Goal: Information Seeking & Learning: Learn about a topic

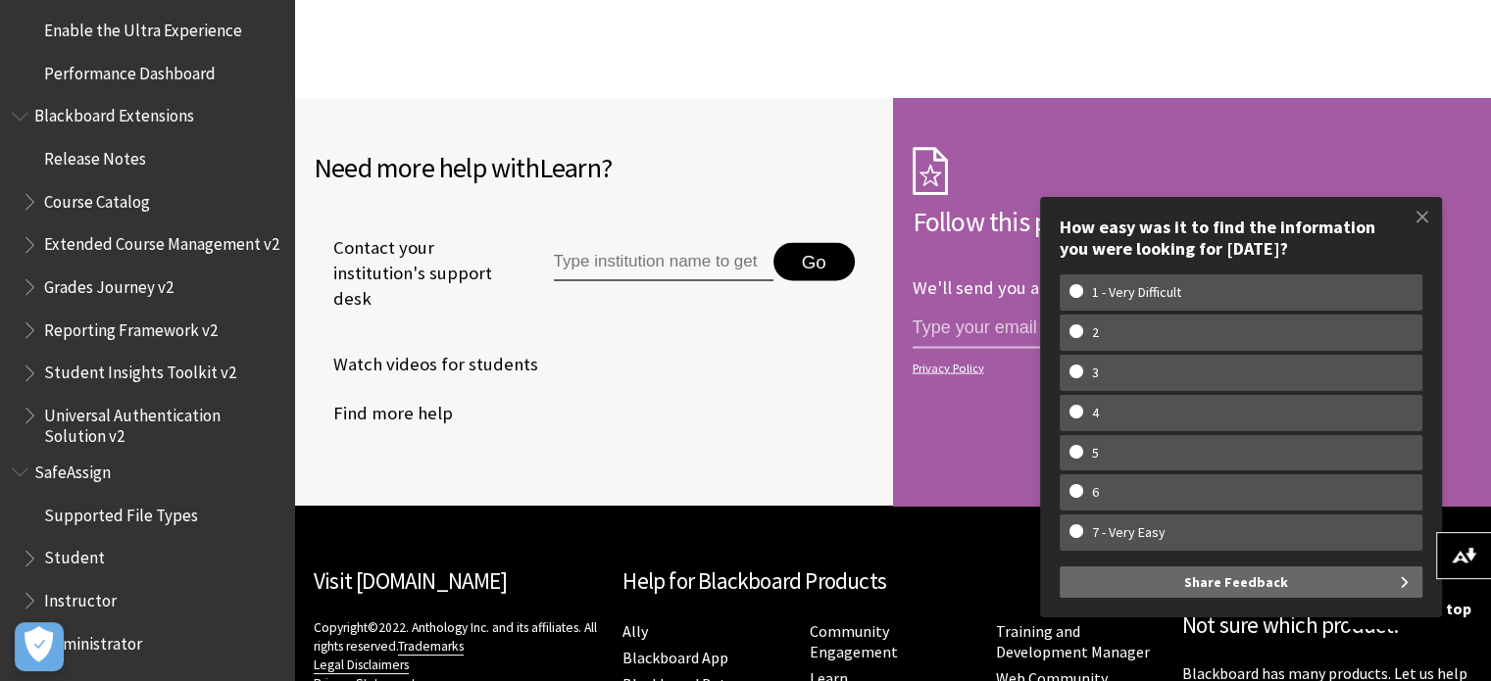
scroll to position [4179, 0]
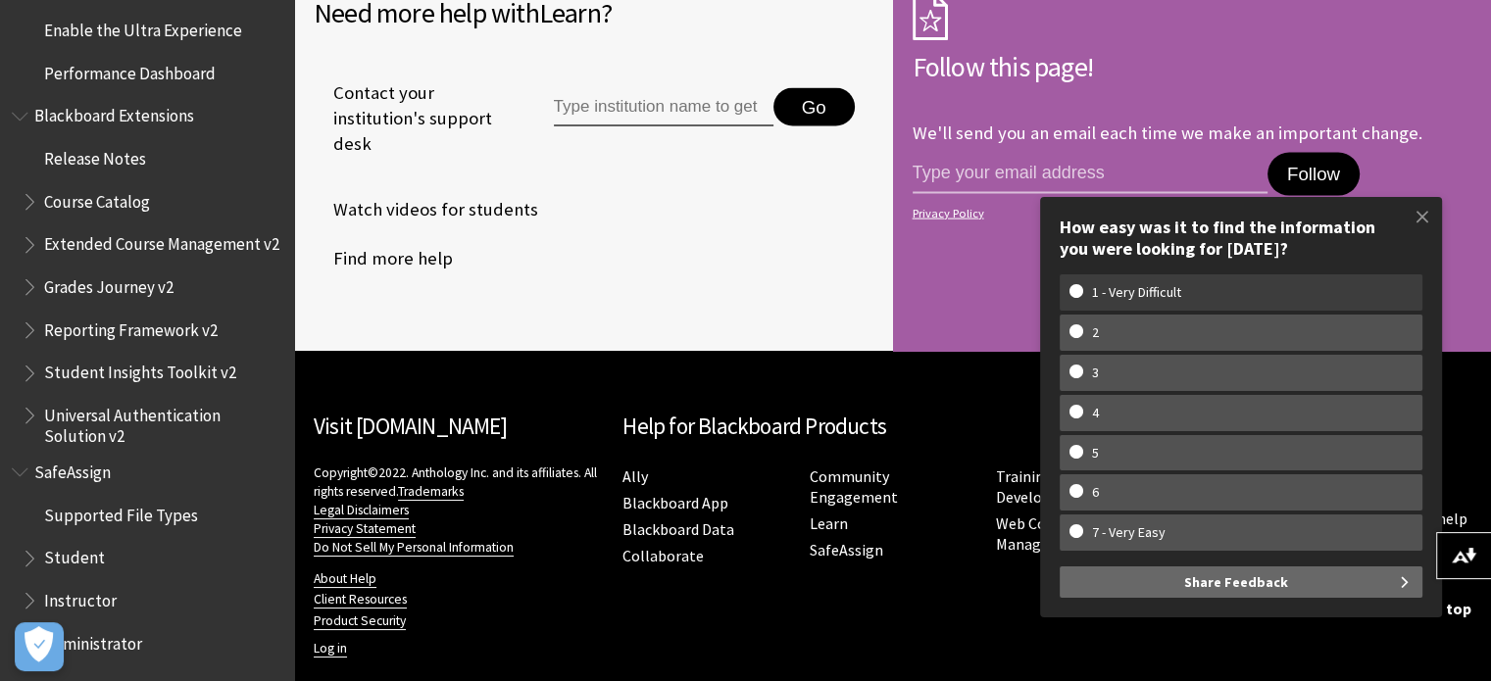
click at [1102, 295] on w-span "1 - Very Difficult" at bounding box center [1136, 292] width 134 height 17
click at [1082, 295] on input "1 - Very Difficult" at bounding box center [1075, 290] width 13 height 13
radio input "true"
click at [89, 604] on span "Instructor" at bounding box center [80, 596] width 73 height 26
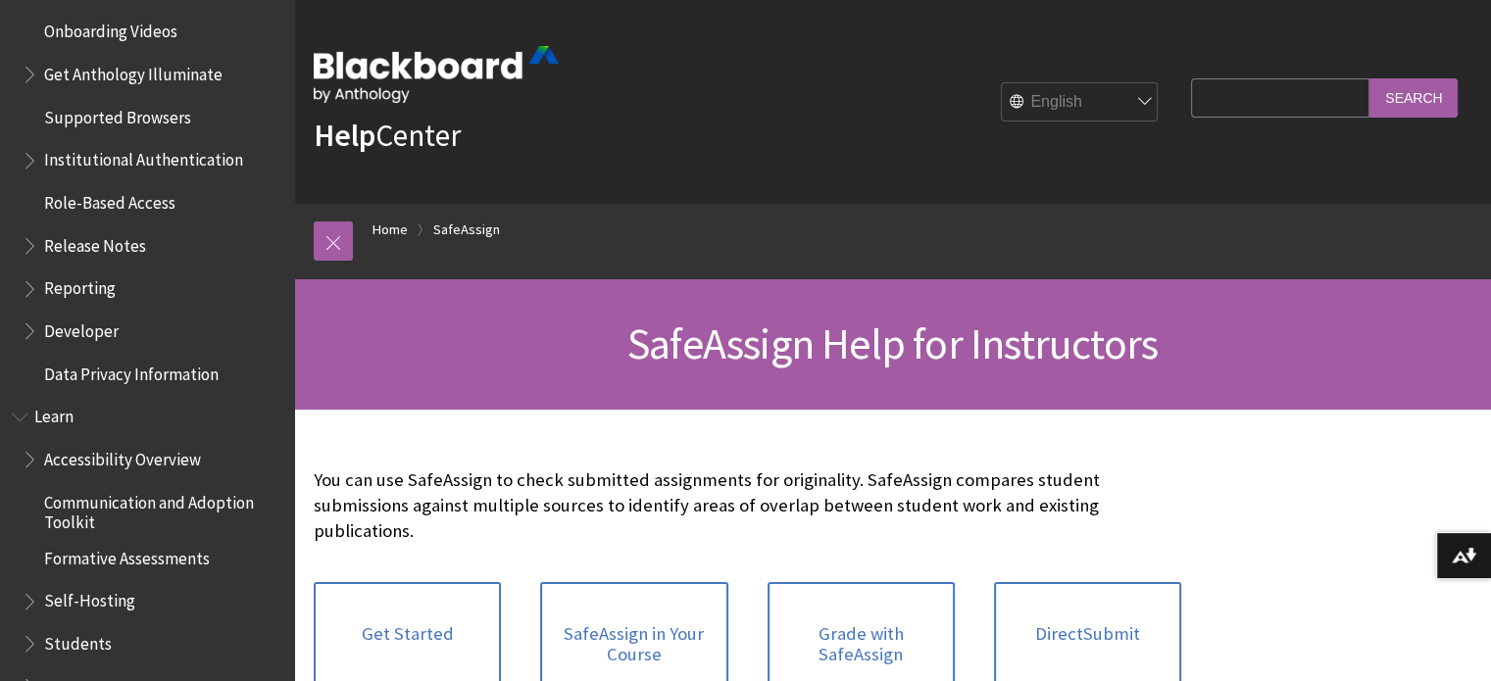
scroll to position [1308, 0]
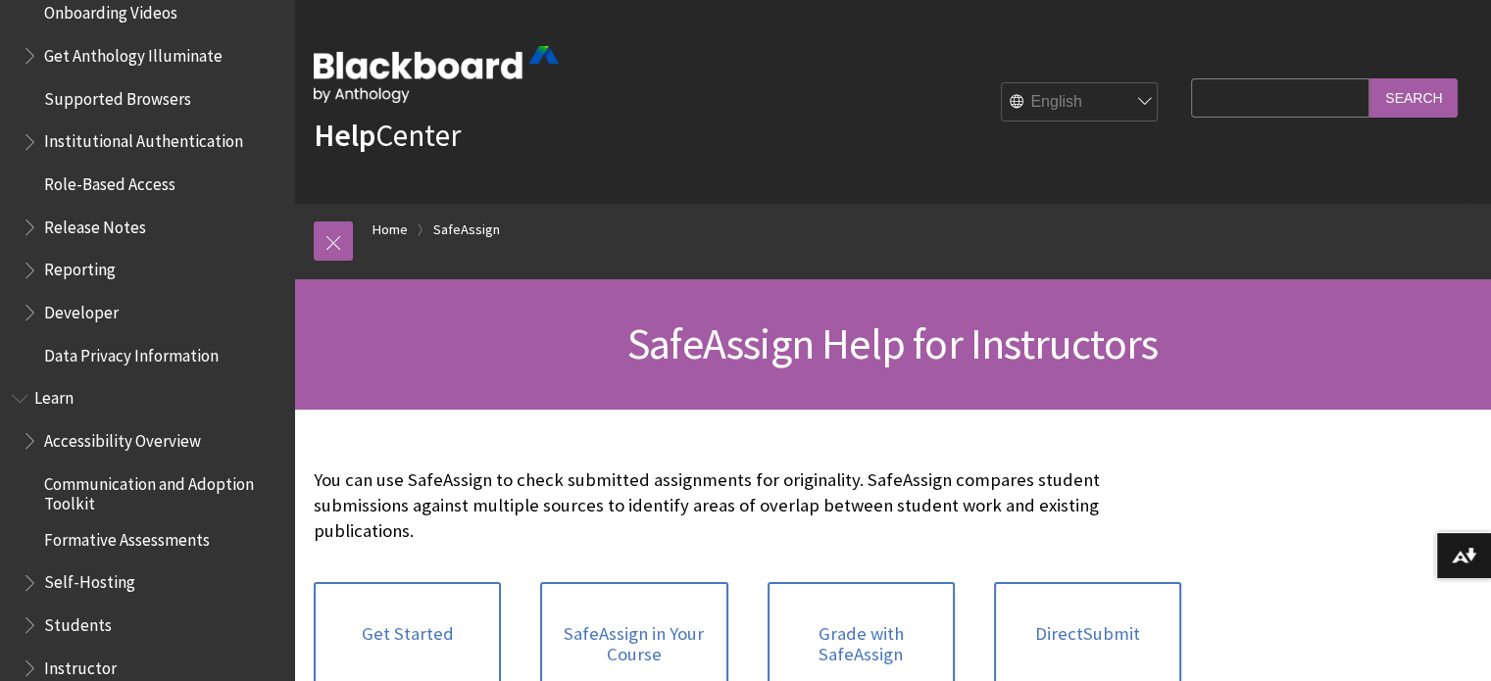
click at [93, 495] on span "Communication and Adoption Toolkit" at bounding box center [162, 491] width 236 height 46
